Goal: Submit feedback/report problem: Submit feedback/report problem

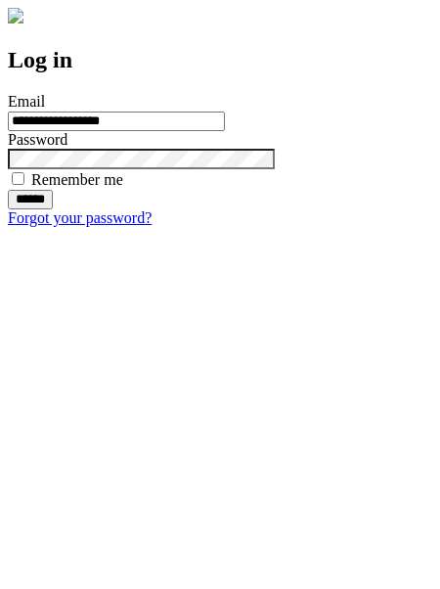
click at [53, 209] on input "******" at bounding box center [30, 200] width 45 height 20
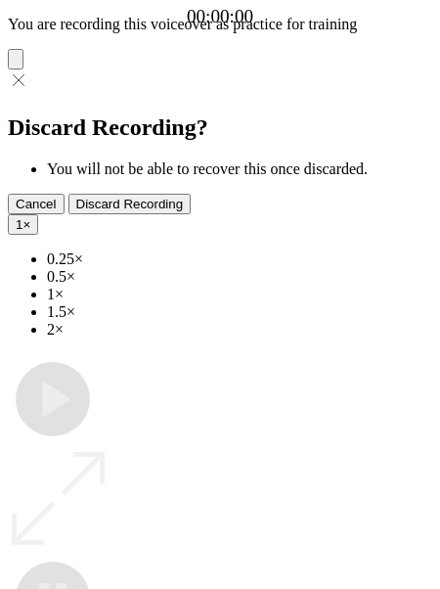
type input "**********"
